Goal: Transaction & Acquisition: Purchase product/service

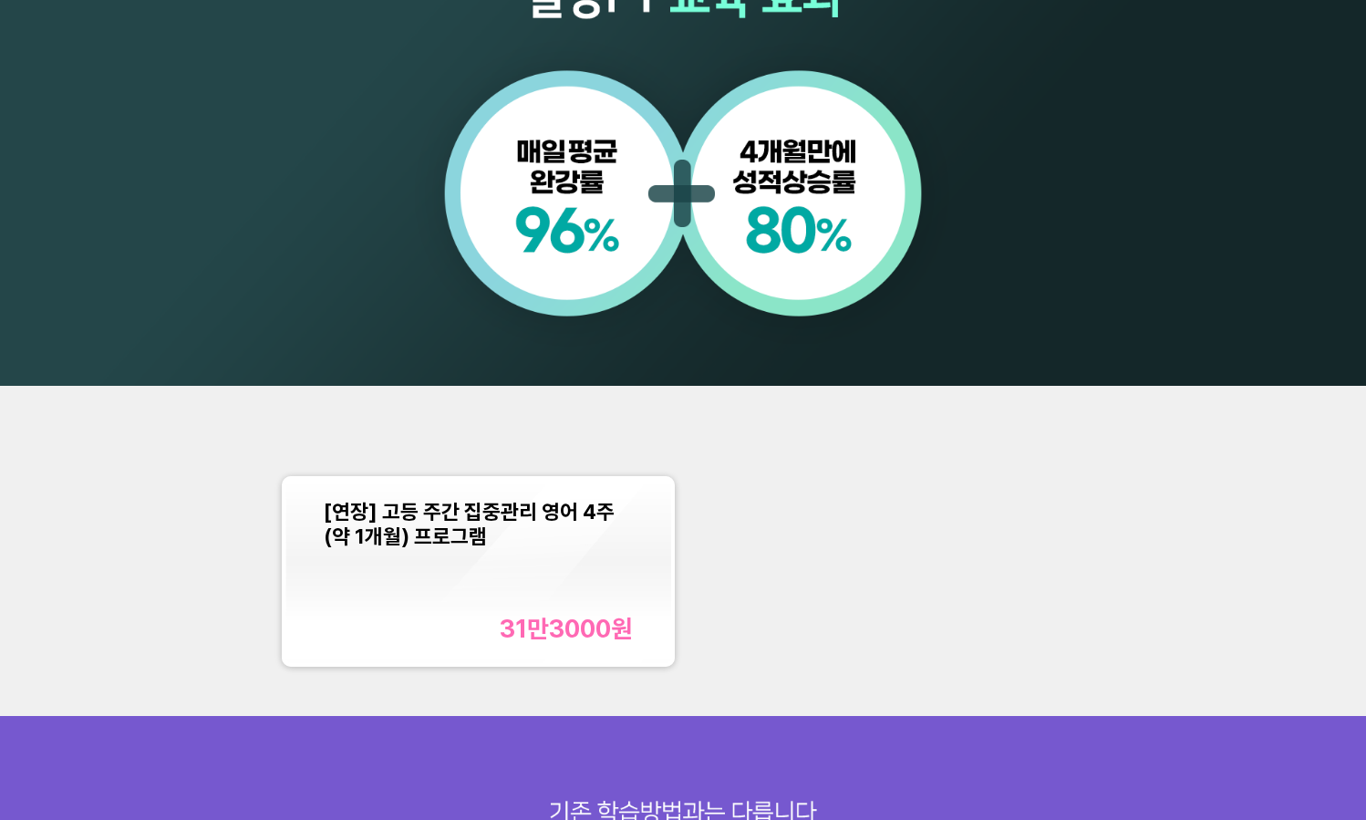
scroll to position [1642, 0]
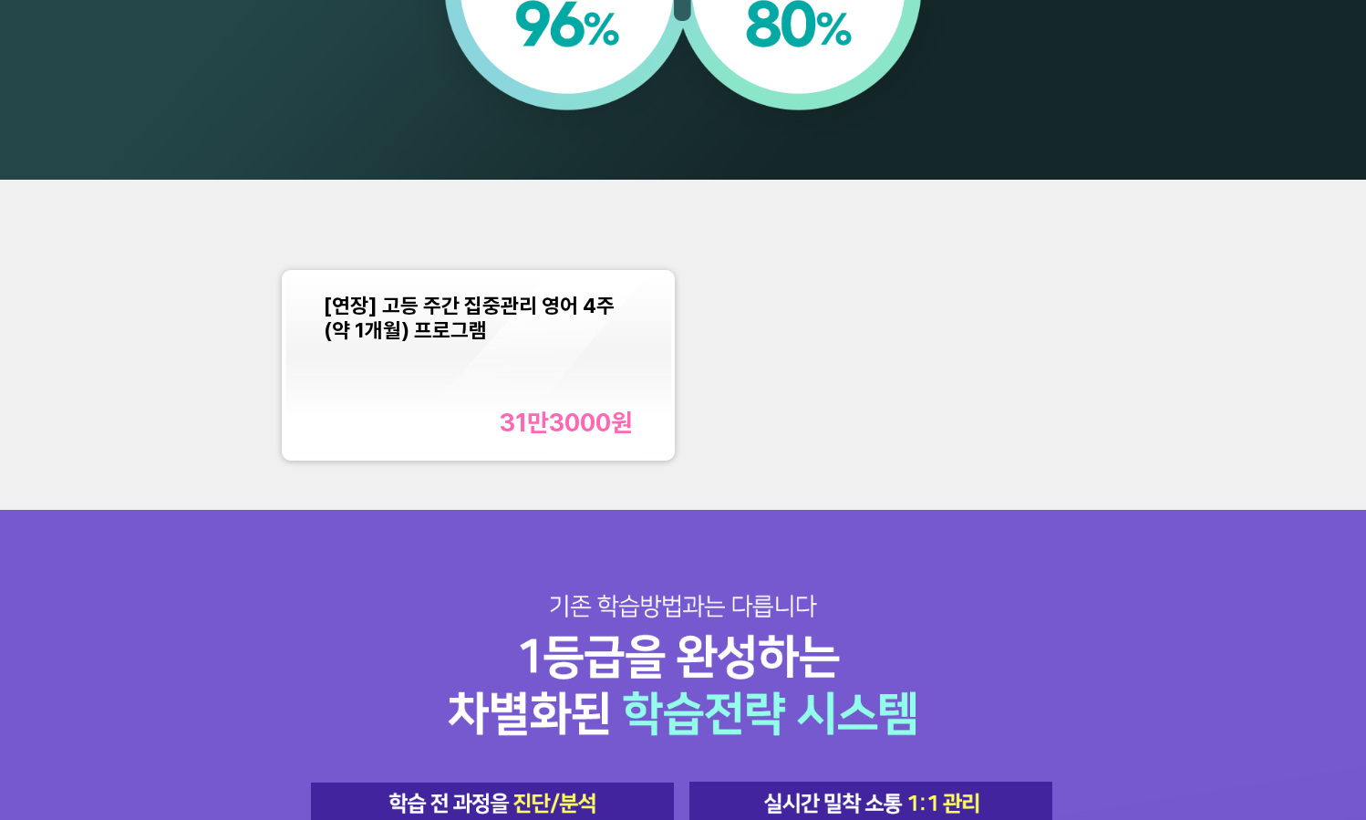
click at [606, 358] on div "[연장] 고등 주간 집중관리 영어 4주(약 1개월) 프로그램 31만3000 원" at bounding box center [478, 365] width 309 height 145
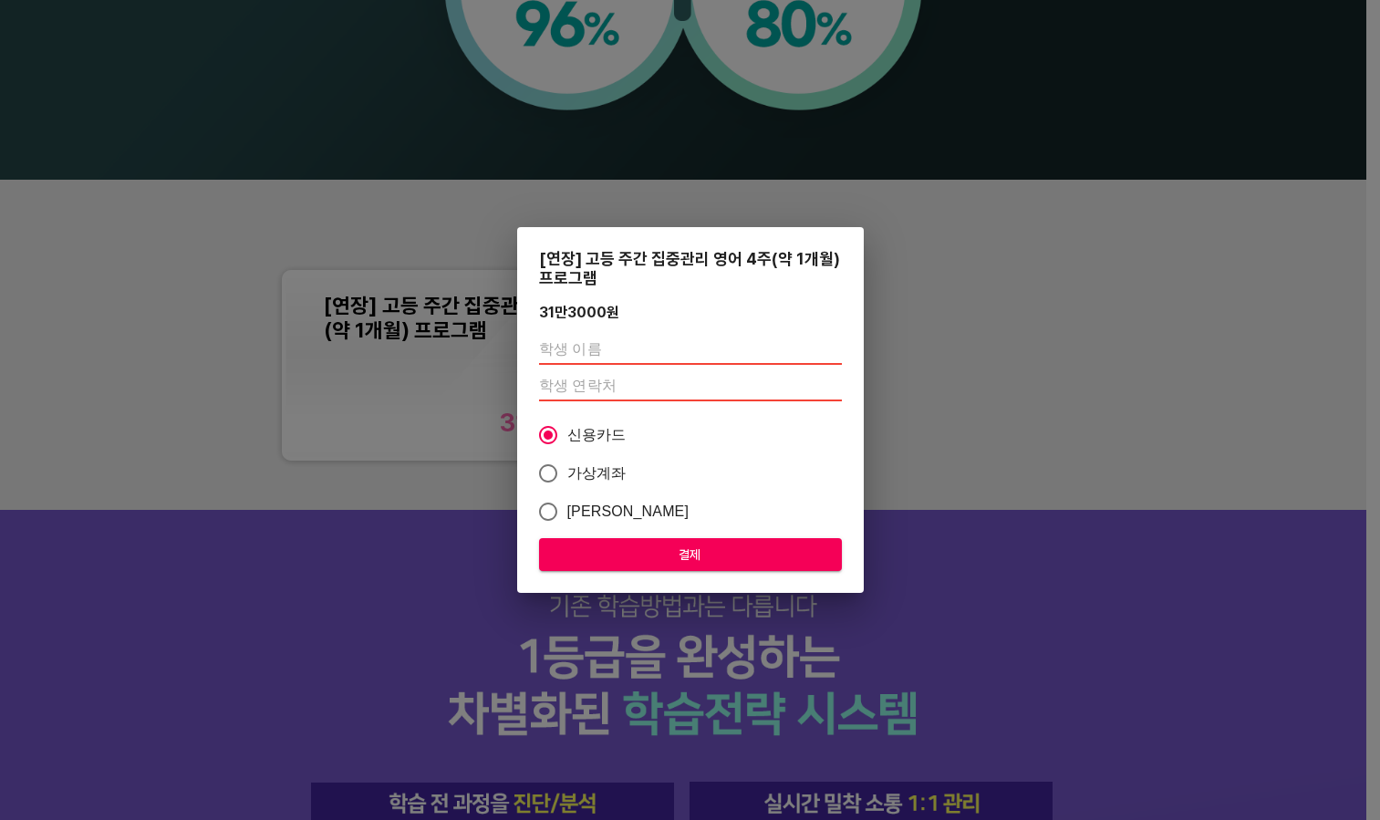
click at [605, 472] on span "가상계좌" at bounding box center [596, 473] width 59 height 22
click at [567, 472] on input "가상계좌" at bounding box center [548, 473] width 38 height 38
radio input "true"
drag, startPoint x: 991, startPoint y: 384, endPoint x: 988, endPoint y: 363, distance: 21.3
click at [991, 384] on div "[연장] 고등 주간 집중관리 영어 4주(약 1개월) 프로그램 31만3000 원 신용카드 가상계좌 카카오페이 결제" at bounding box center [690, 410] width 1380 height 820
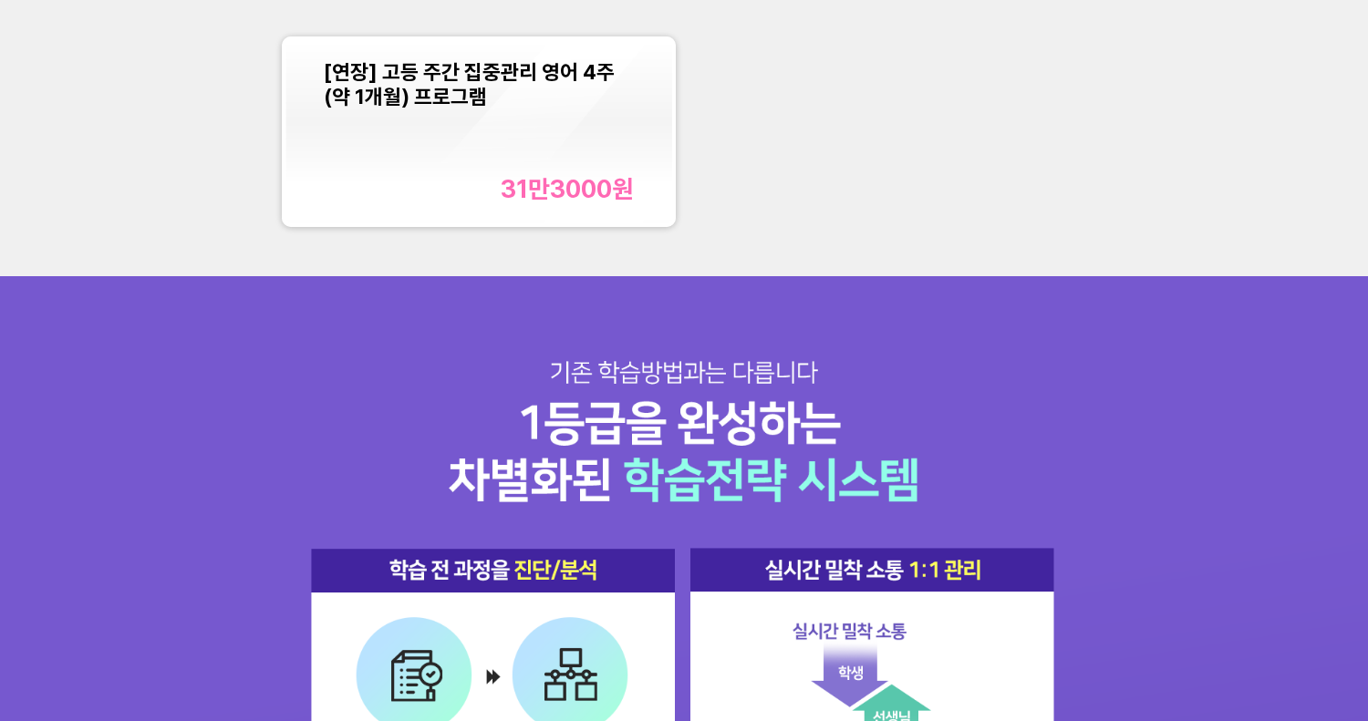
scroll to position [1762, 0]
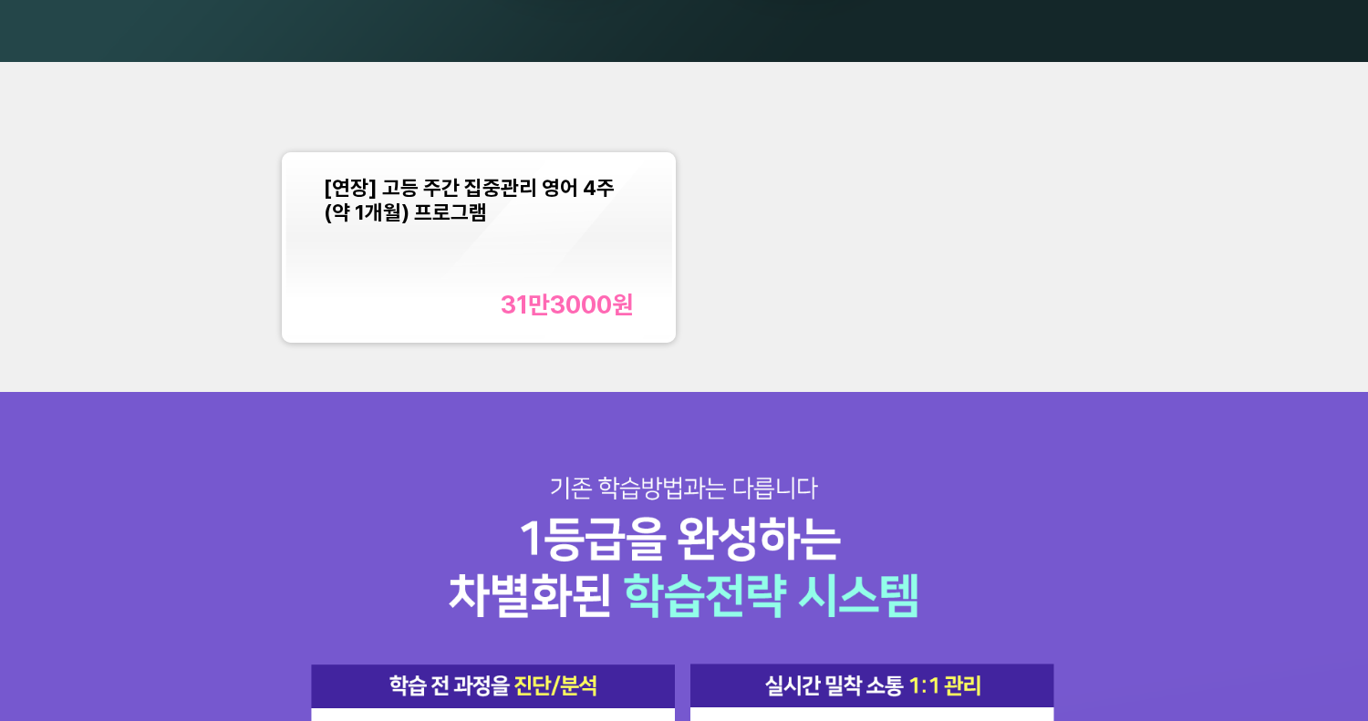
click at [585, 275] on div "[연장] 고등 주간 집중관리 영어 4주(약 1개월) 프로그램 31만3000 원" at bounding box center [478, 247] width 309 height 145
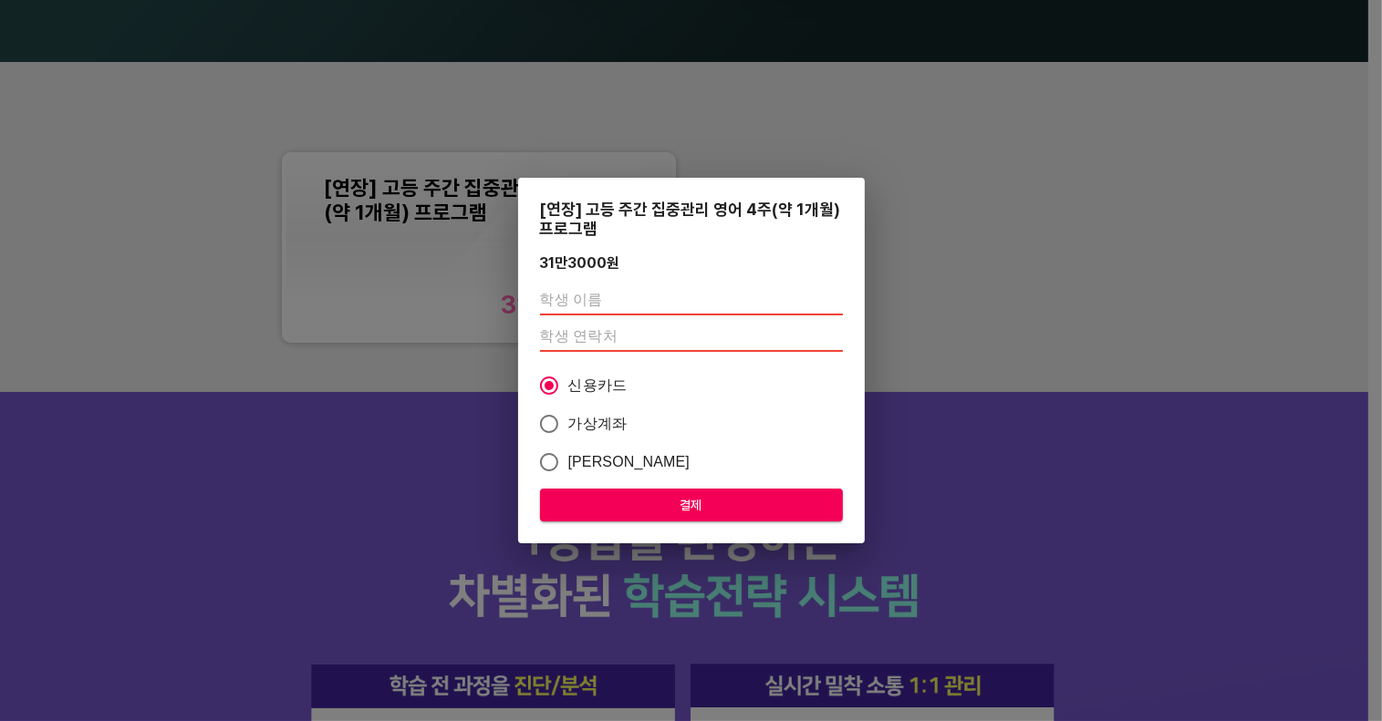
click at [605, 296] on input "text" at bounding box center [691, 300] width 303 height 29
click at [553, 346] on input "number" at bounding box center [691, 337] width 303 height 29
click at [638, 301] on input "text" at bounding box center [691, 300] width 303 height 29
click at [637, 308] on input "th" at bounding box center [691, 300] width 303 height 29
type input "t"
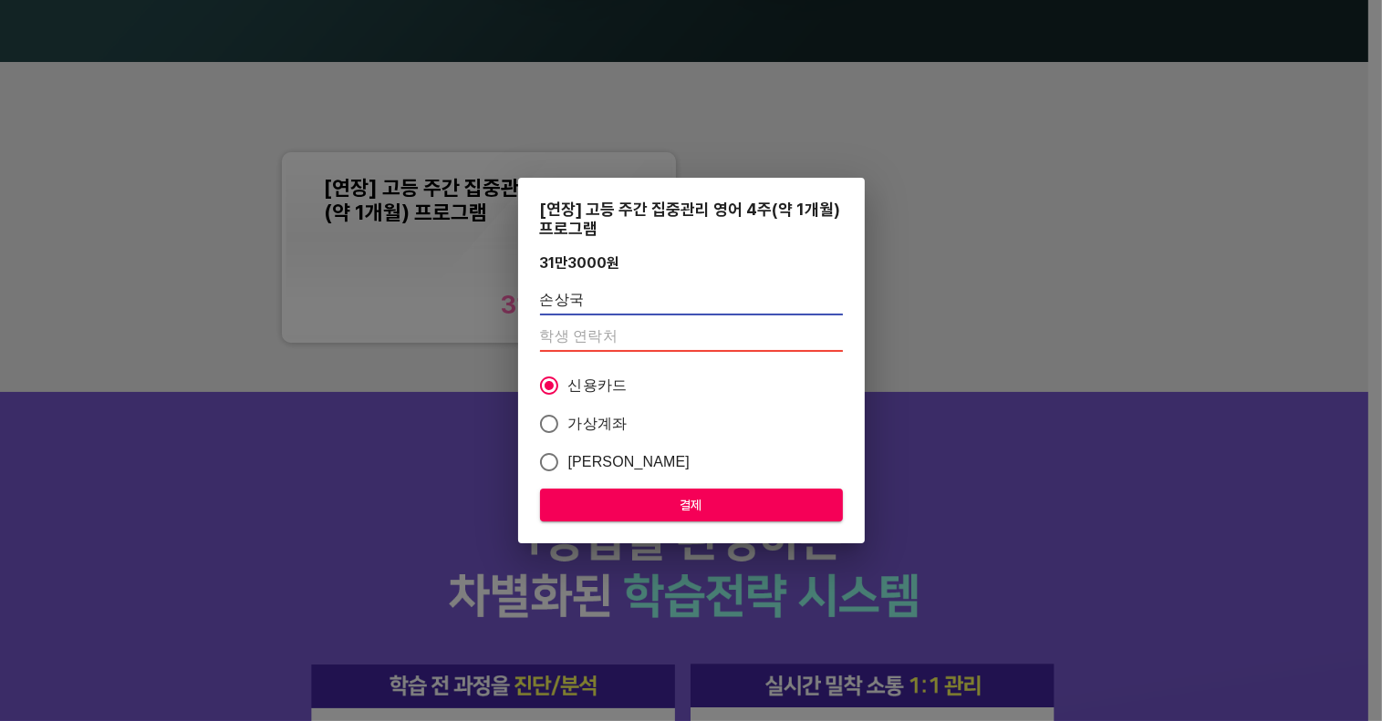
type input "손상국"
paste input "01044513917"
click at [624, 338] on input "01044513917" at bounding box center [691, 337] width 303 height 29
type input "01044513917"
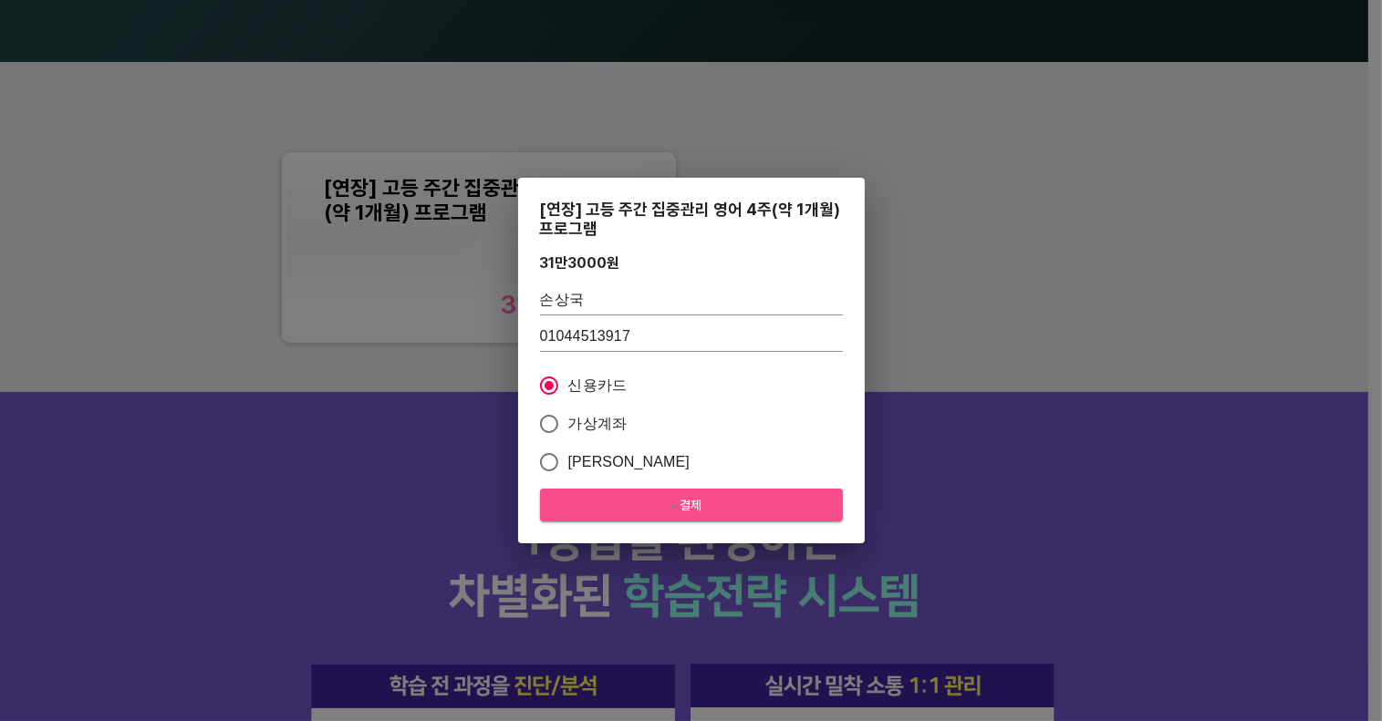
click at [669, 503] on span "결제" at bounding box center [692, 505] width 274 height 23
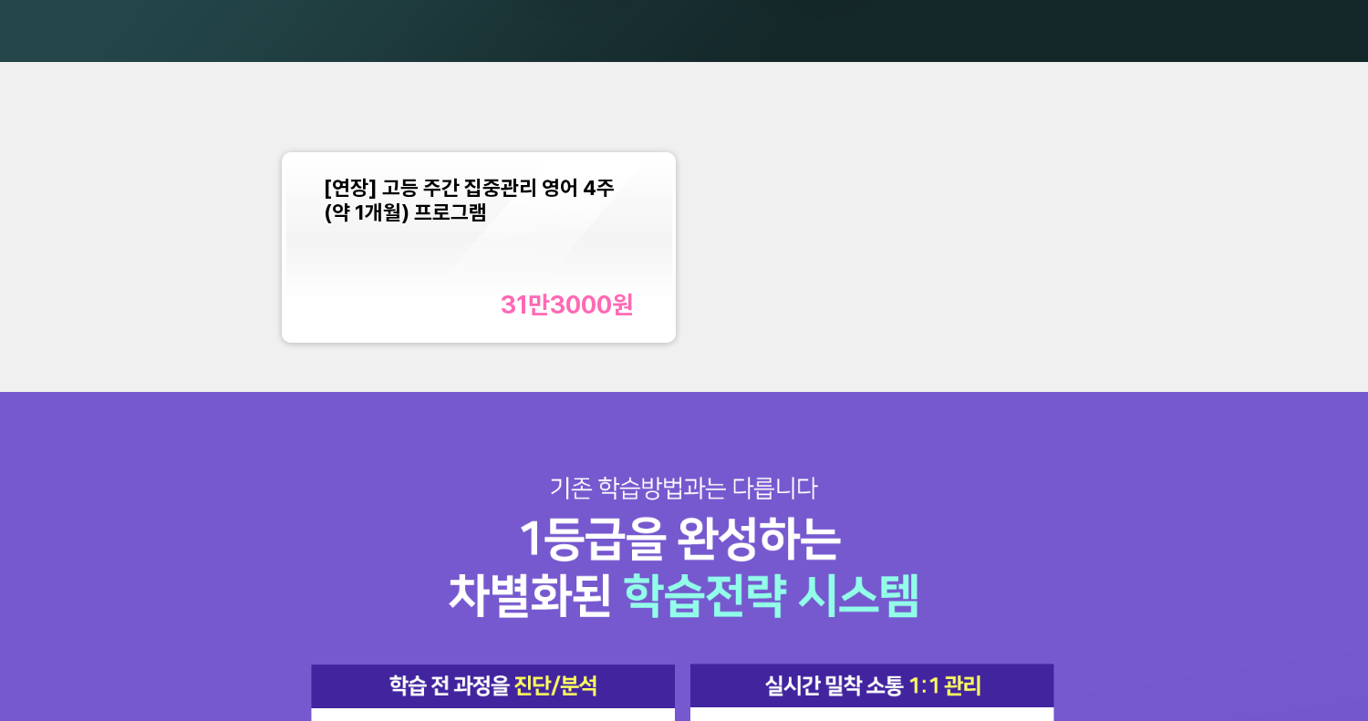
click at [433, 279] on div "[연장] 고등 주간 집중관리 영어 4주(약 1개월) 프로그램 31만3000 원" at bounding box center [478, 247] width 309 height 145
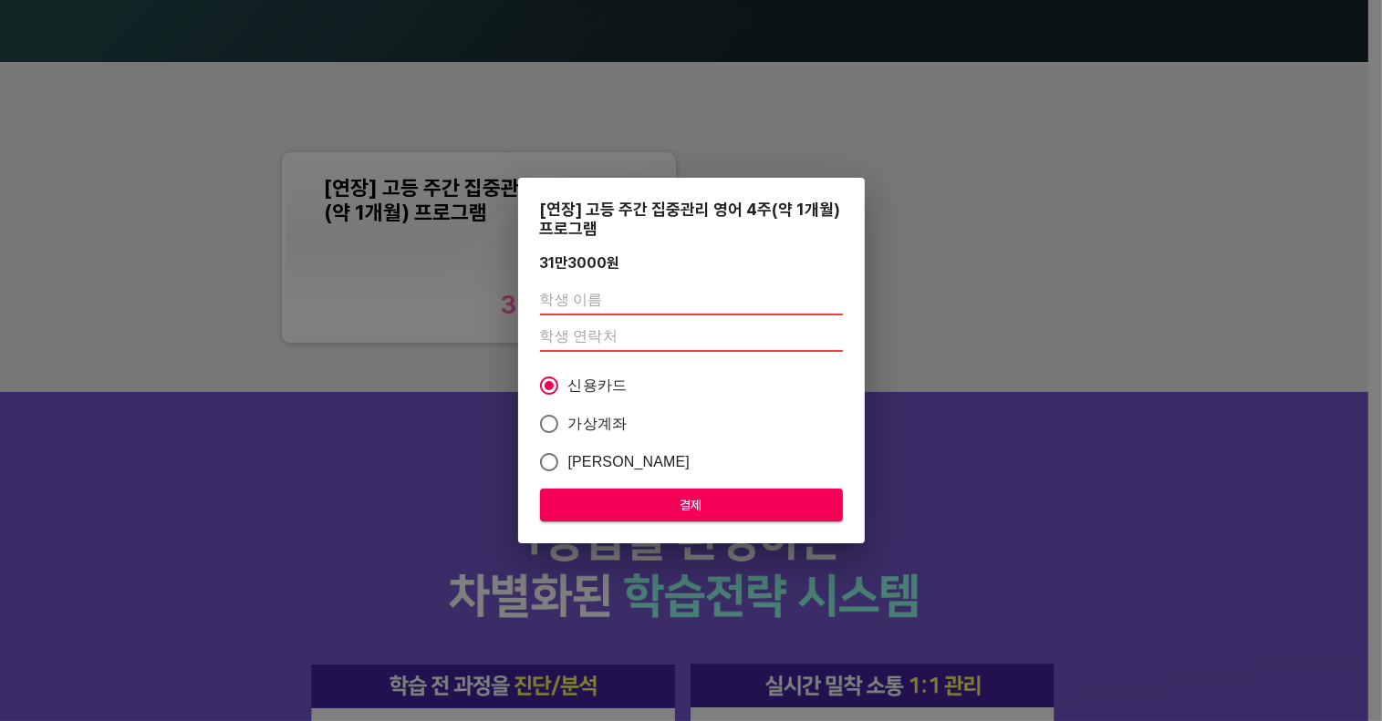
click at [634, 294] on input "text" at bounding box center [691, 300] width 303 height 29
type input "t"
type input "손상"
click at [600, 327] on input "number" at bounding box center [691, 337] width 303 height 29
paste input "01044513917"
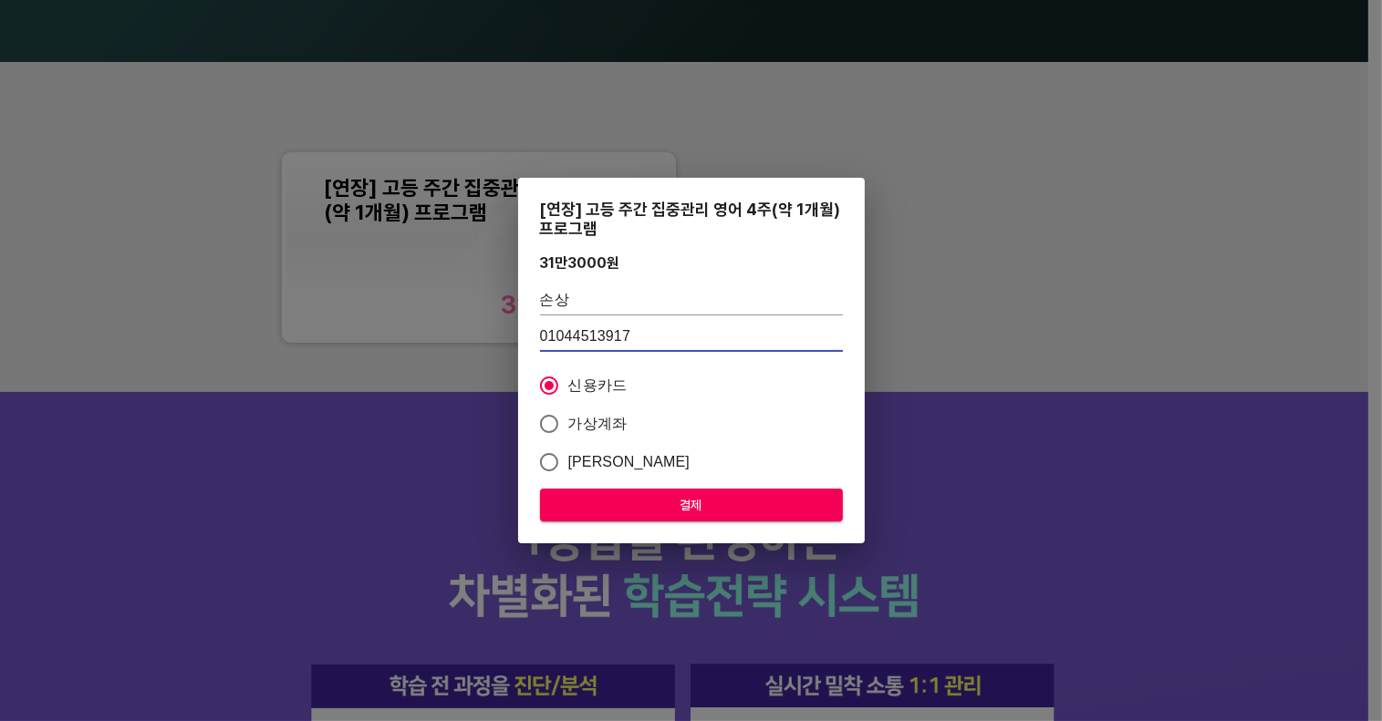
type input "01044513917"
click at [600, 306] on input "손상" at bounding box center [691, 300] width 303 height 29
type input "손상국"
click at [586, 423] on span "가상계좌" at bounding box center [597, 424] width 59 height 22
click at [568, 423] on input "가상계좌" at bounding box center [549, 424] width 38 height 38
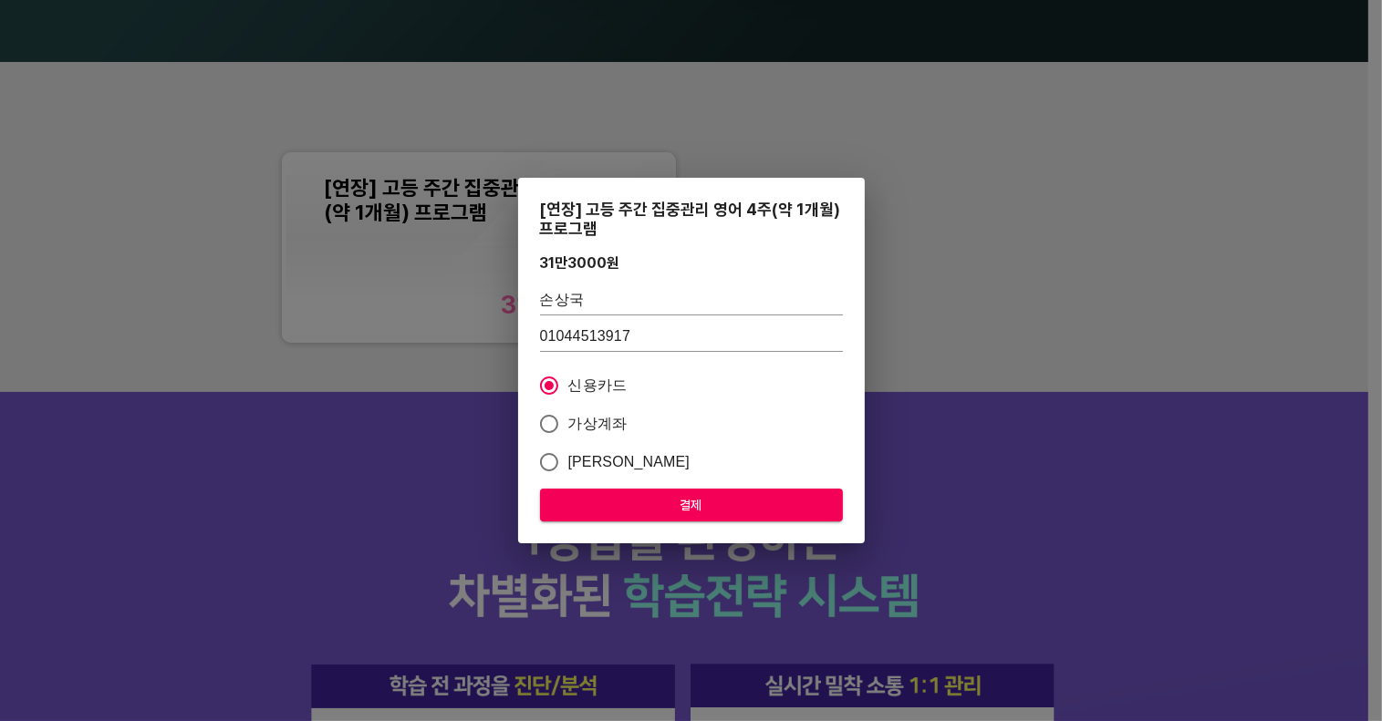
radio input "true"
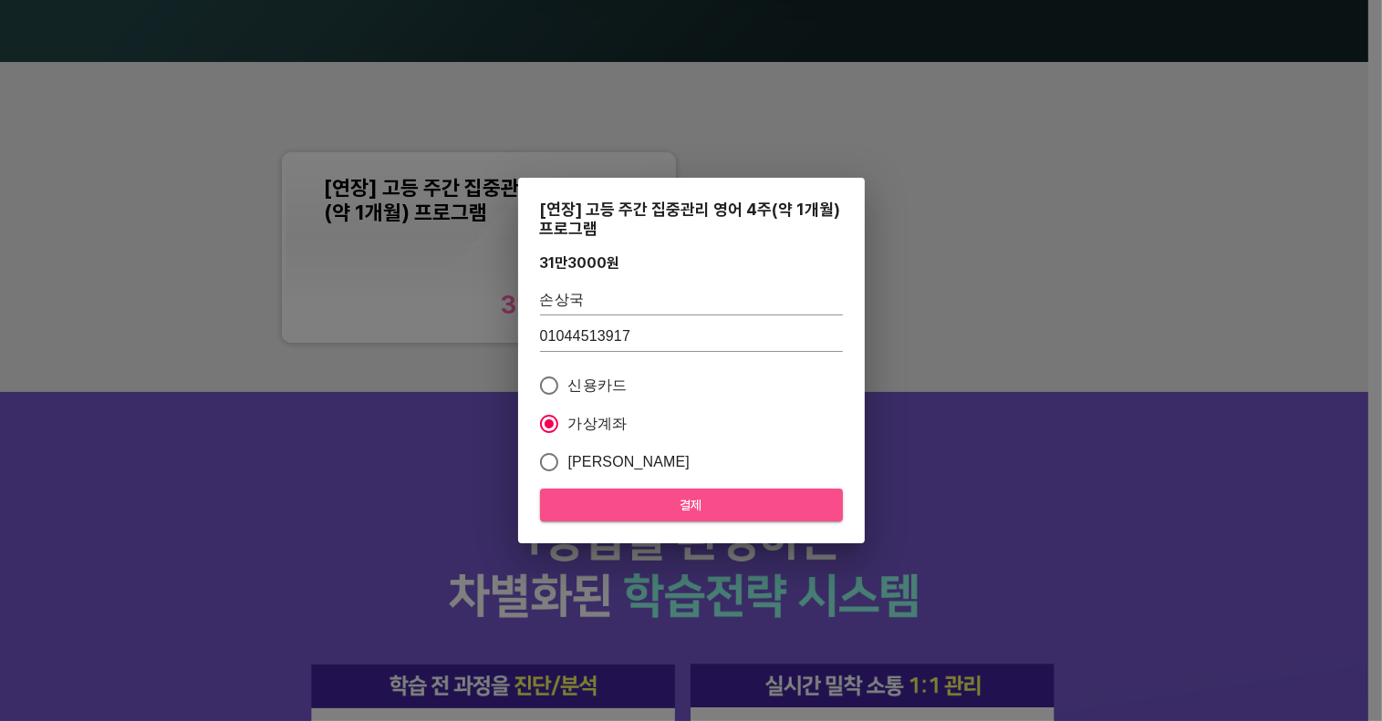
click at [672, 513] on span "결제" at bounding box center [692, 505] width 274 height 23
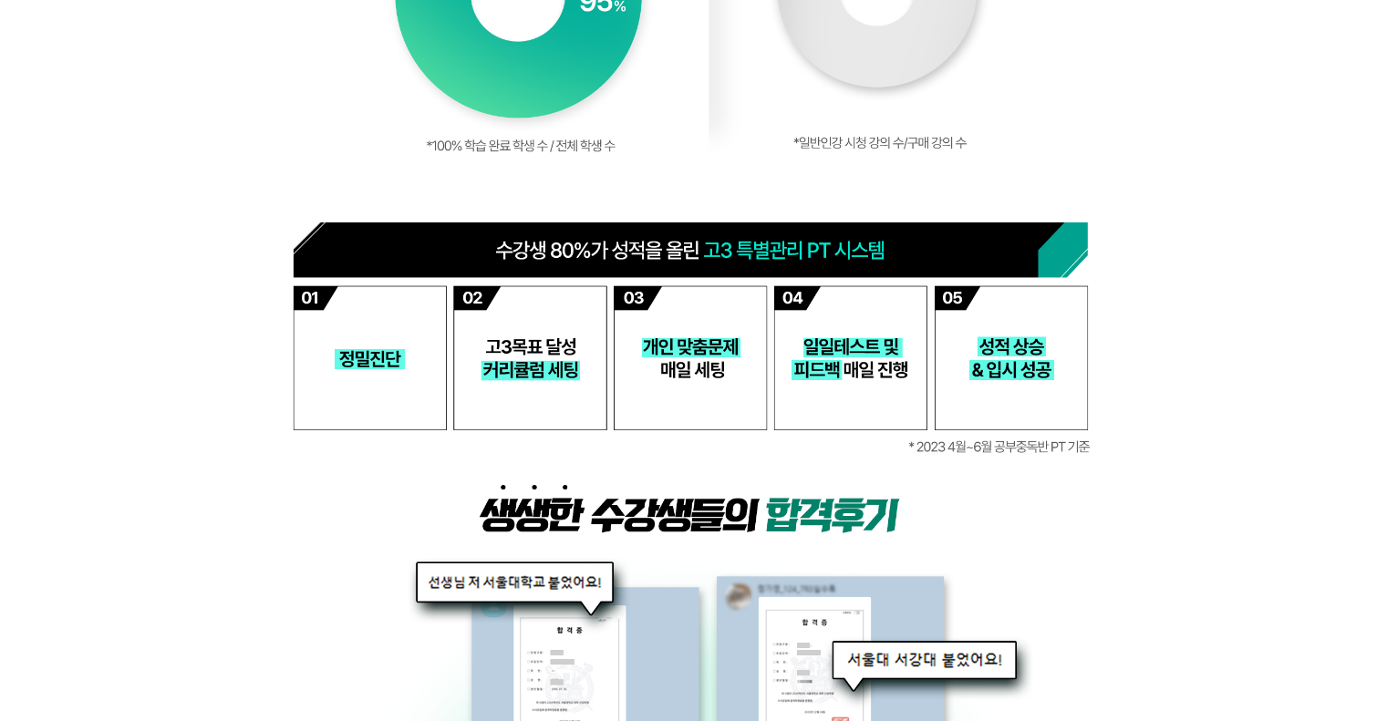
scroll to position [4561, 0]
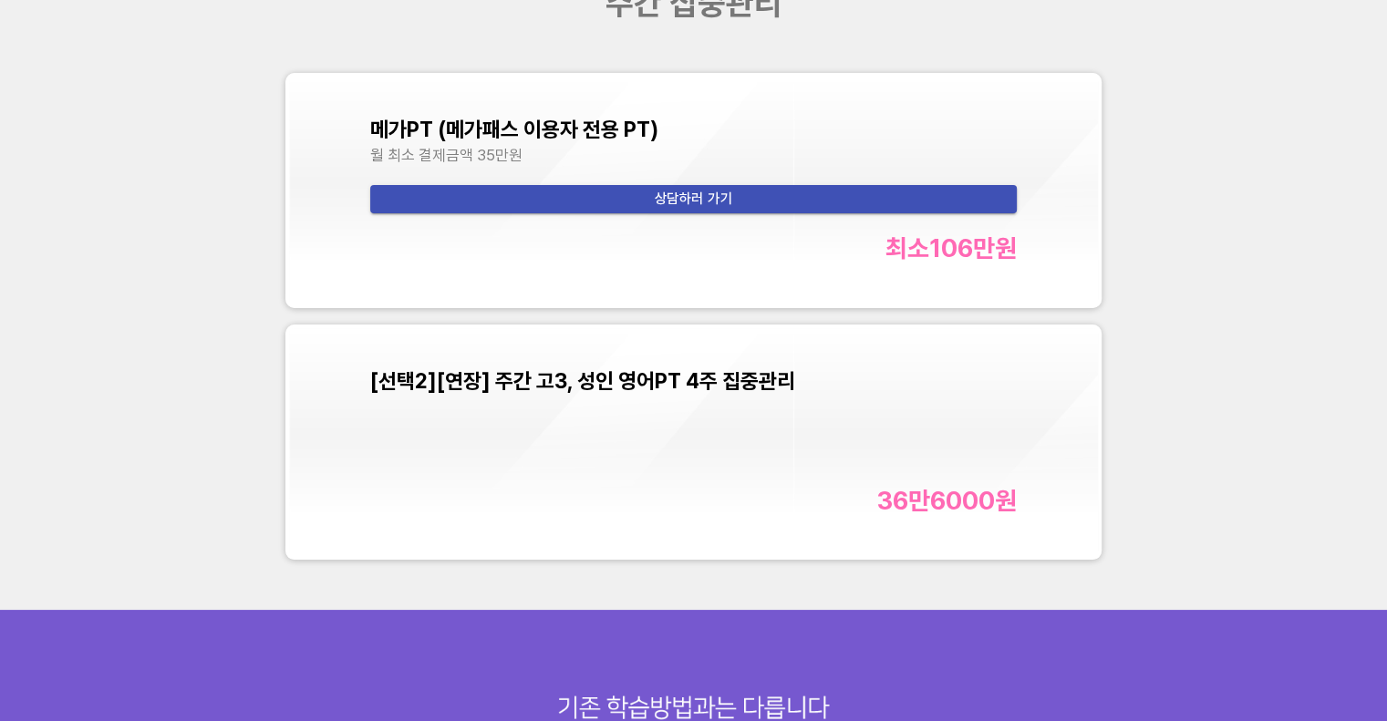
click at [653, 446] on div "[선택2][연장] 주간 고3, 성인 영어PT 4주 집중관리 36만6000 원" at bounding box center [693, 441] width 647 height 147
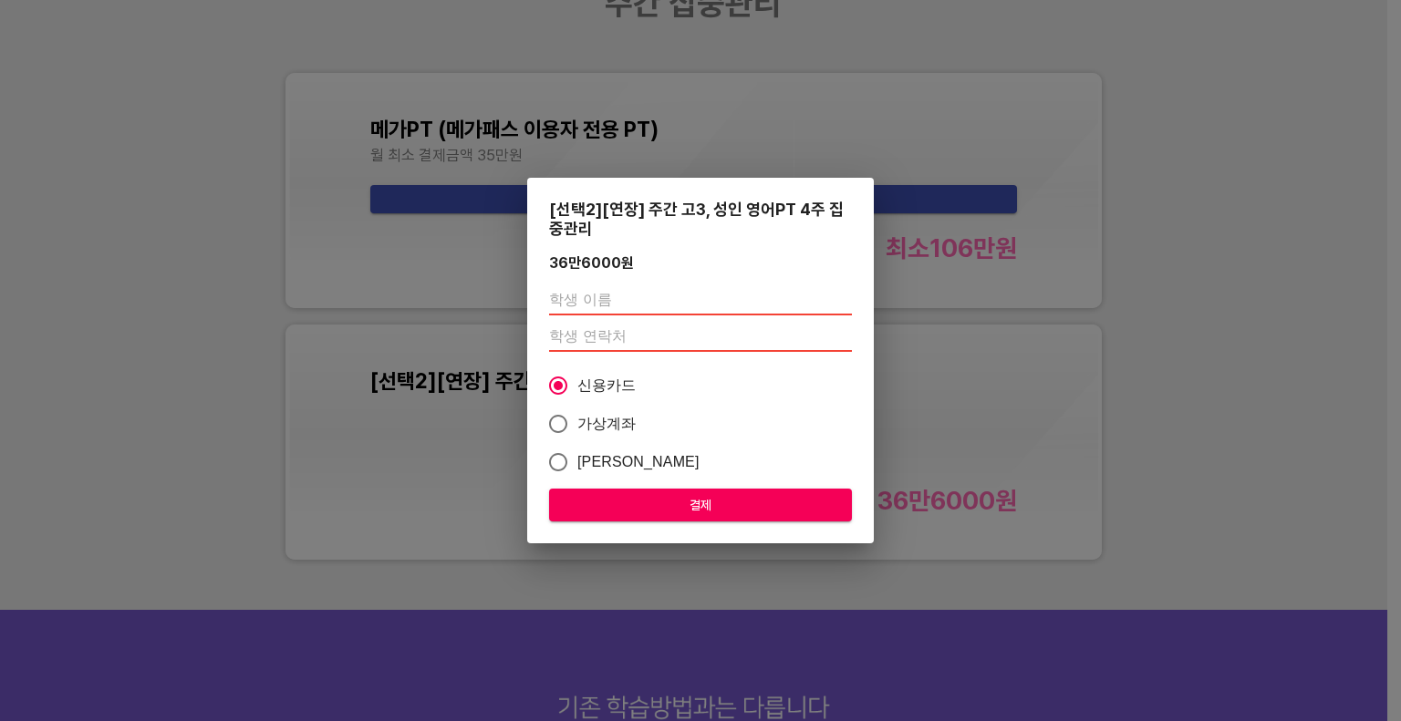
click at [638, 306] on input "text" at bounding box center [700, 300] width 303 height 29
type input "[PERSON_NAME]"
click at [589, 339] on input "number" at bounding box center [700, 337] width 303 height 29
click at [555, 333] on input "number" at bounding box center [700, 337] width 303 height 29
paste input "01059428797"
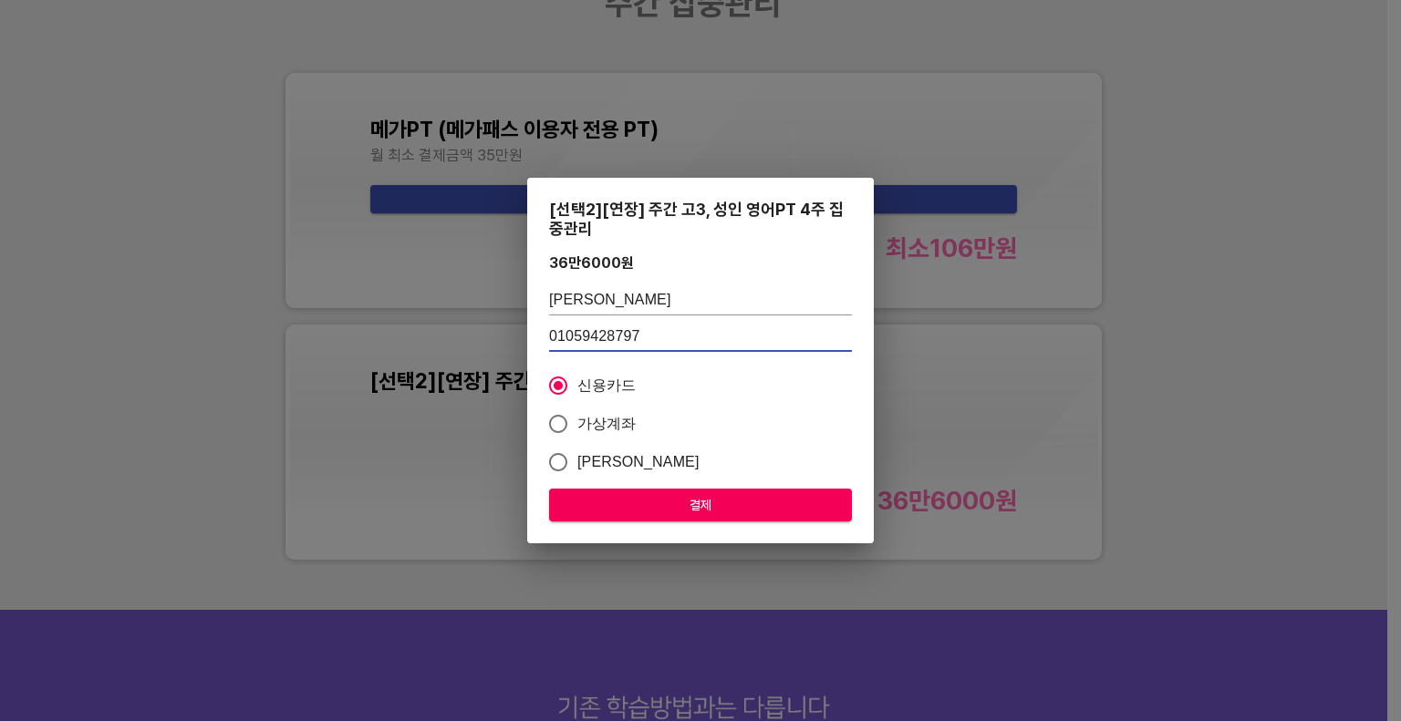
type input "01059428797"
click at [603, 416] on span "가상계좌" at bounding box center [606, 424] width 59 height 22
click at [577, 416] on input "가상계좌" at bounding box center [558, 424] width 38 height 38
radio input "true"
click at [690, 518] on button "결제" at bounding box center [700, 506] width 303 height 34
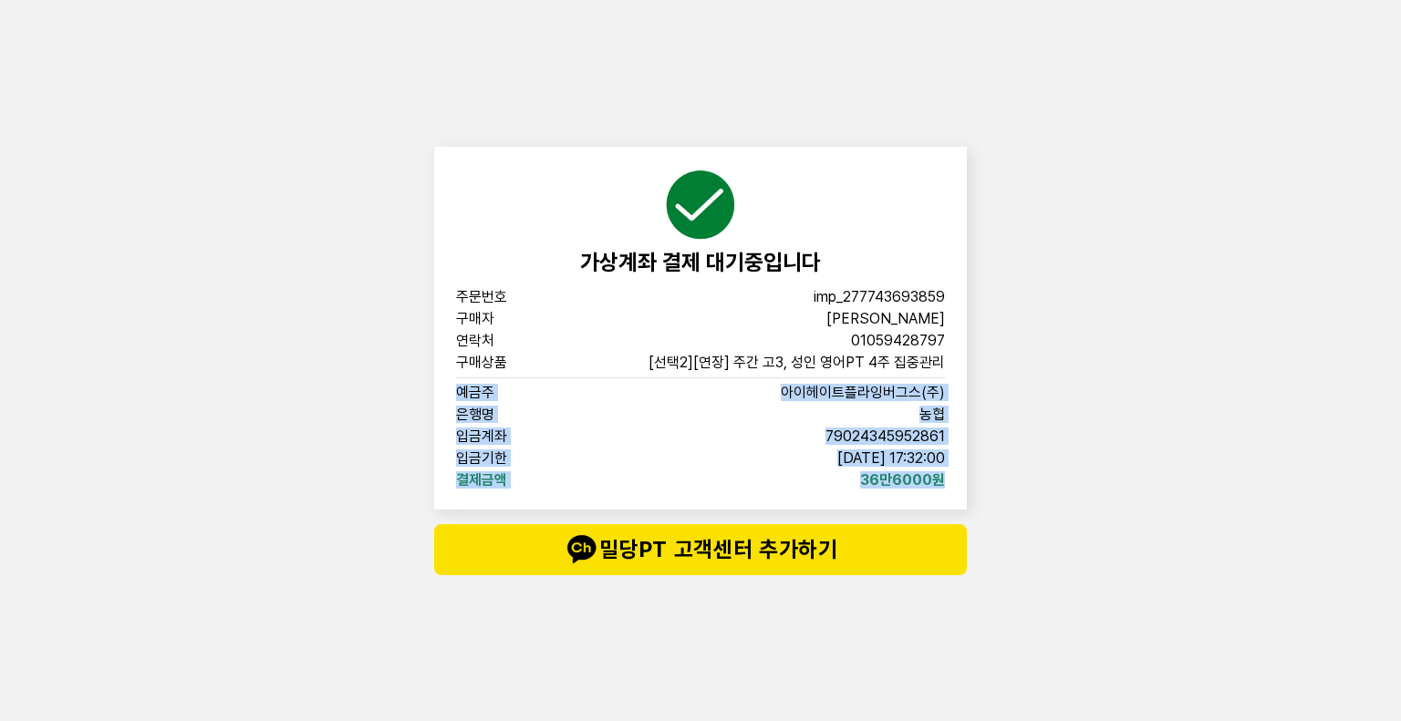
drag, startPoint x: 939, startPoint y: 484, endPoint x: 457, endPoint y: 382, distance: 493.2
click at [457, 388] on div "가상계좌 결제 대기중입니다 주문번호 imp_[PHONE_NUMBER] 구매자 김사랑 연락처 01059428797 구매상품 [선택2][연장] 주…" at bounding box center [700, 328] width 533 height 363
copy div "예금주 아이헤이트플라잉버그스(주) 은행명 농협 입금계좌 [FINANCIAL_ID] 입금기한 [DATE] 17:32:00 결제금액 36만6000원"
click at [1148, 534] on div "가상계좌 결제 대기중입니다 주문번호 imp_[PHONE_NUMBER] 구매자 김사랑 연락처 01059428797 구매상품 [선택2][연장] 주…" at bounding box center [700, 360] width 1401 height 721
